Goal: Information Seeking & Learning: Learn about a topic

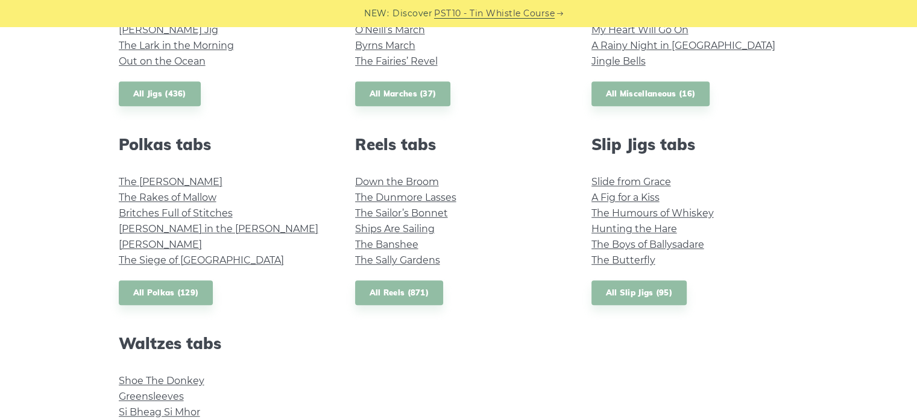
scroll to position [965, 0]
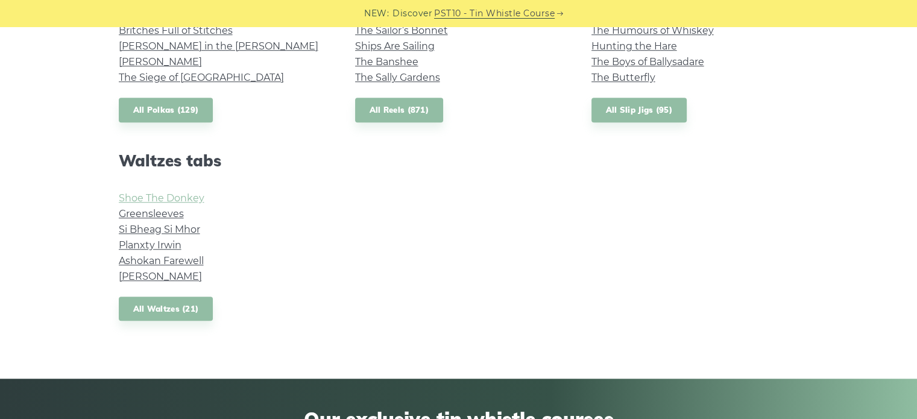
click at [161, 199] on link "Shoe The Donkey" at bounding box center [162, 197] width 86 height 11
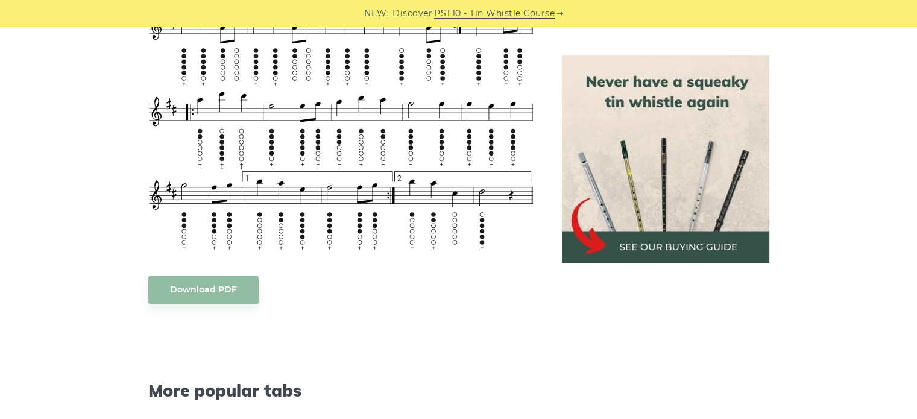
scroll to position [1146, 0]
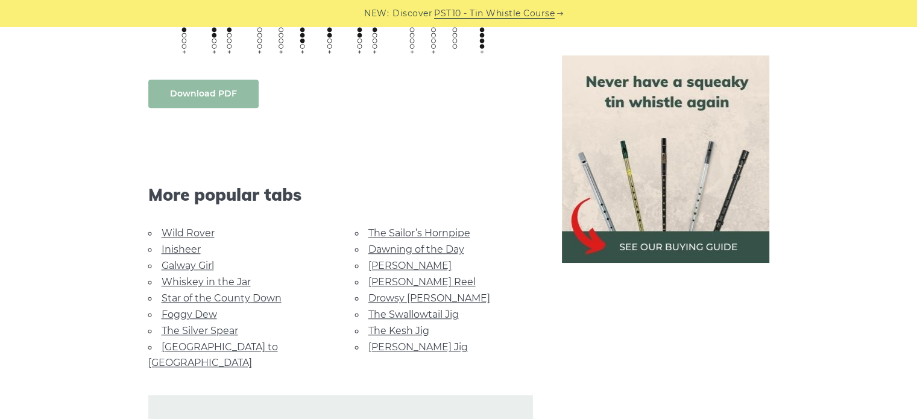
click at [194, 97] on body "NEW: Discover PST10 - Tin Whistle Course Lessons Fingering Charts Tabs & Notes …" at bounding box center [458, 32] width 917 height 2356
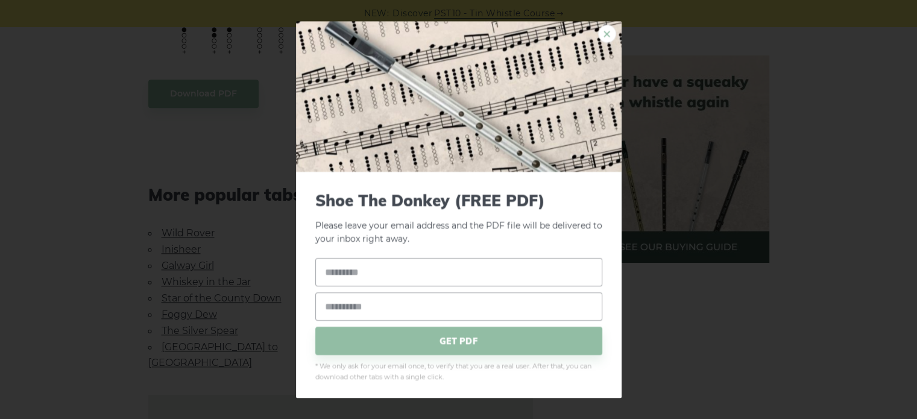
click at [603, 33] on link "×" at bounding box center [607, 34] width 18 height 18
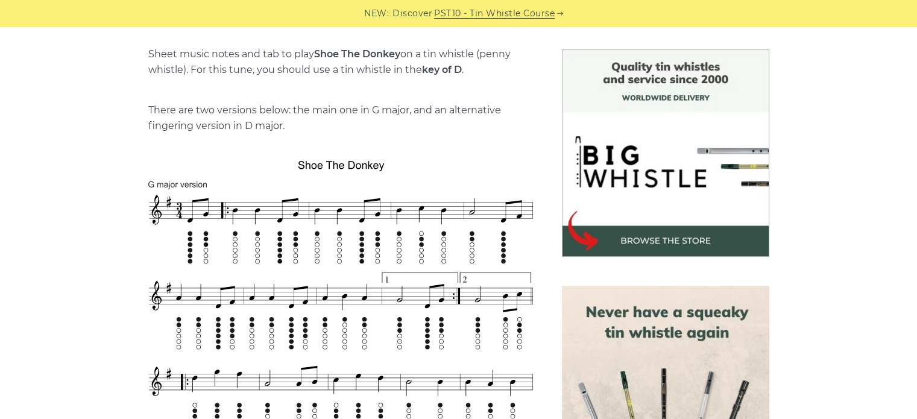
scroll to position [362, 0]
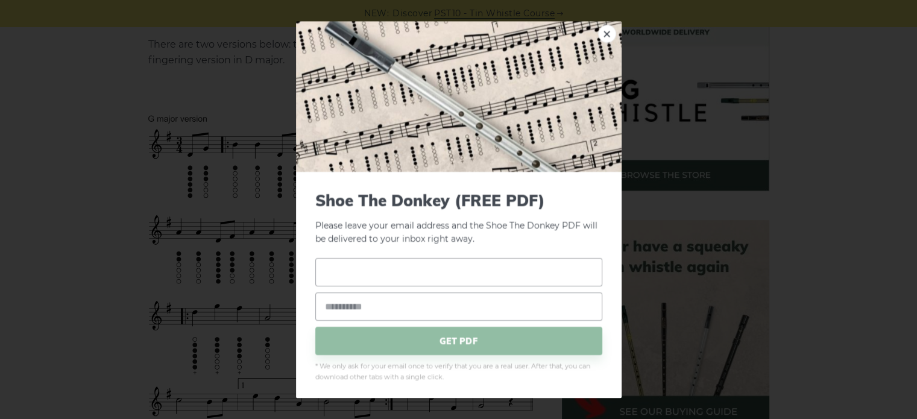
click at [444, 267] on input "text" at bounding box center [458, 272] width 287 height 28
click at [385, 308] on input "email" at bounding box center [458, 306] width 287 height 28
